Goal: Transaction & Acquisition: Purchase product/service

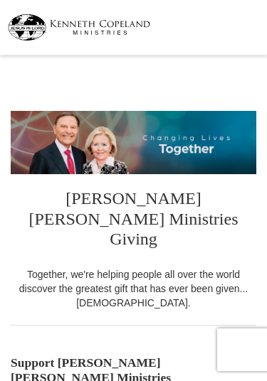
select select "SC"
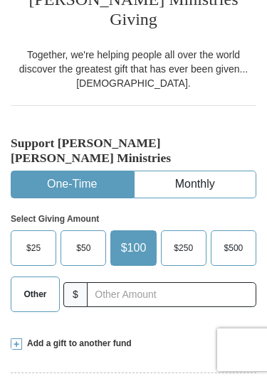
scroll to position [221, 0]
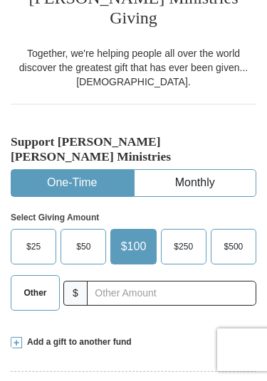
click at [30, 276] on label "Other" at bounding box center [35, 293] width 48 height 34
click at [0, 0] on input "Other" at bounding box center [0, 0] width 0 height 0
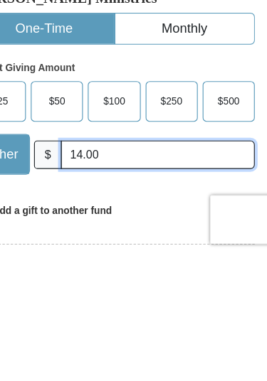
type input "14.00"
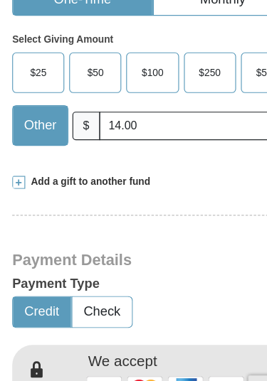
scroll to position [405, 0]
click at [98, 260] on button "Check" at bounding box center [89, 273] width 52 height 26
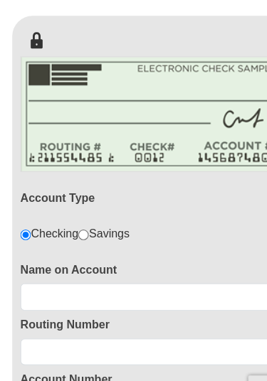
scroll to position [693, 0]
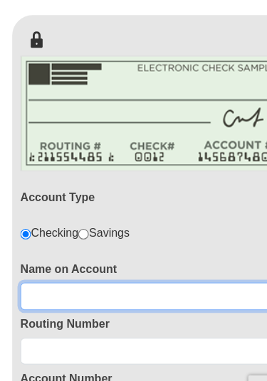
click at [108, 248] on input at bounding box center [133, 260] width 231 height 24
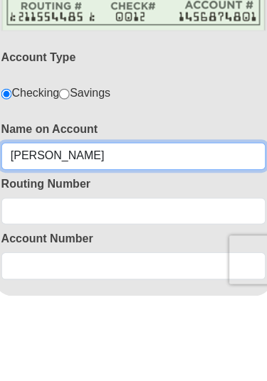
type input "[PERSON_NAME]"
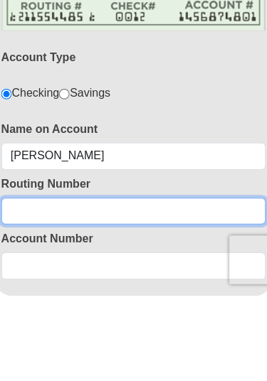
click at [158, 296] on input at bounding box center [133, 308] width 231 height 24
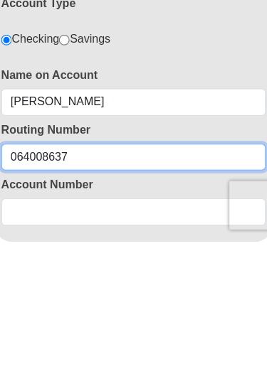
type input "064008637"
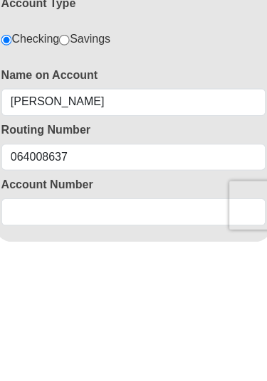
click at [131, 344] on input at bounding box center [133, 356] width 231 height 24
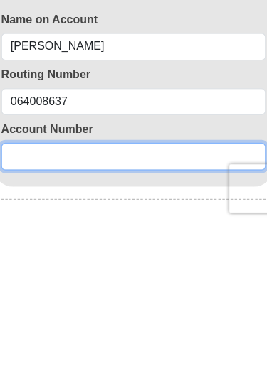
scroll to position [734, 0]
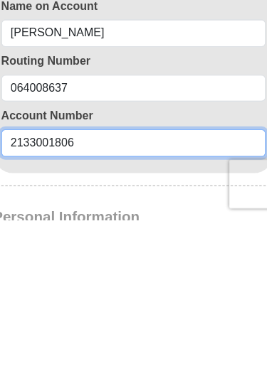
type input "2133001806"
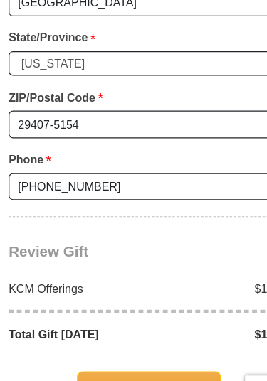
scroll to position [1552, 0]
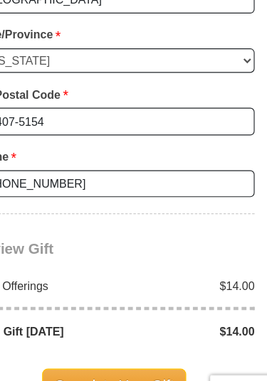
click at [105, 323] on span "Complete Your Gift" at bounding box center [133, 338] width 126 height 30
